Goal: Use online tool/utility: Utilize a website feature to perform a specific function

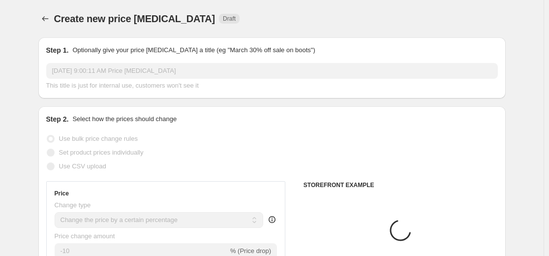
select select "percentage"
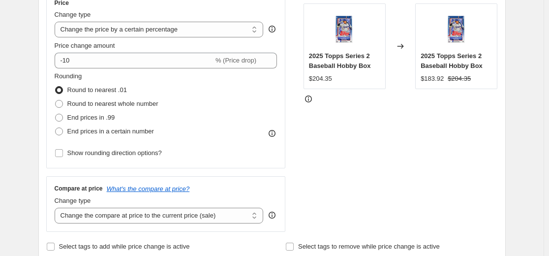
scroll to position [197, 0]
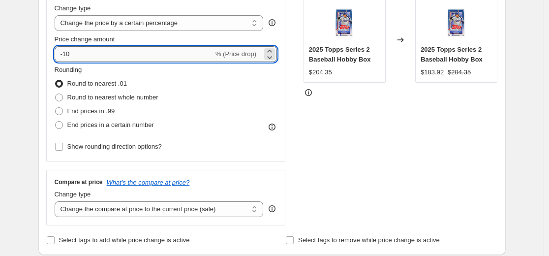
click at [183, 56] on input "-10" at bounding box center [134, 54] width 159 height 16
type input "-1"
type input "-30"
click at [357, 144] on div "STOREFRONT EXAMPLE 2025 Topps Series 2 Baseball Hobby Box $204.35 Changed to 20…" at bounding box center [400, 104] width 194 height 241
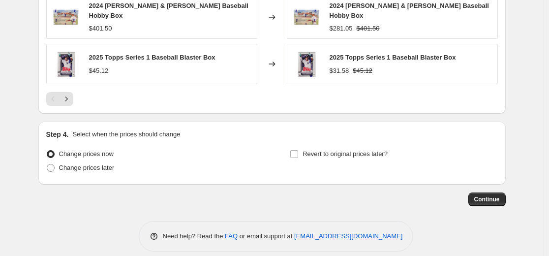
scroll to position [728, 0]
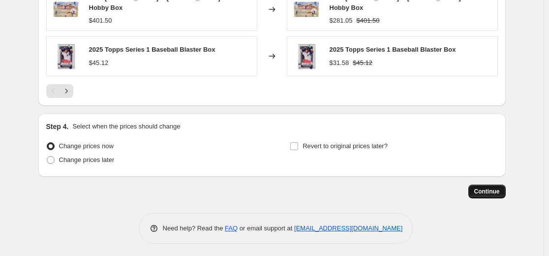
click at [474, 193] on button "Continue" at bounding box center [486, 191] width 37 height 14
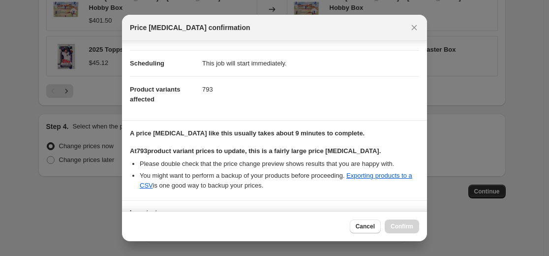
scroll to position [152, 0]
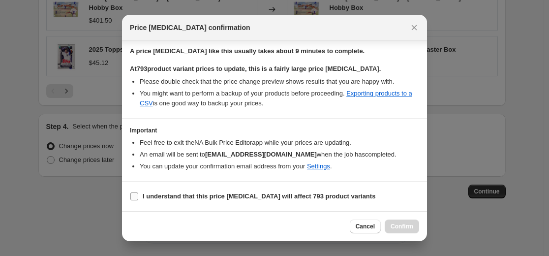
click at [177, 194] on b "I understand that this price [MEDICAL_DATA] will affect 793 product variants" at bounding box center [259, 195] width 233 height 7
click at [138, 194] on input "I understand that this price [MEDICAL_DATA] will affect 793 product variants" at bounding box center [134, 196] width 8 height 8
checkbox input "true"
click at [405, 224] on span "Confirm" at bounding box center [401, 226] width 23 height 8
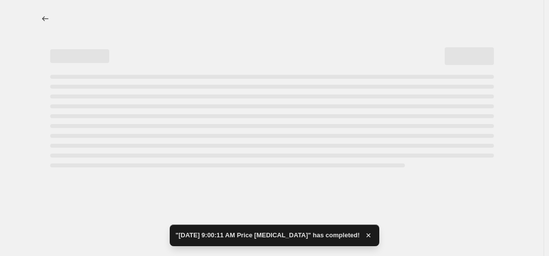
select select "percentage"
